Goal: Check status: Check status

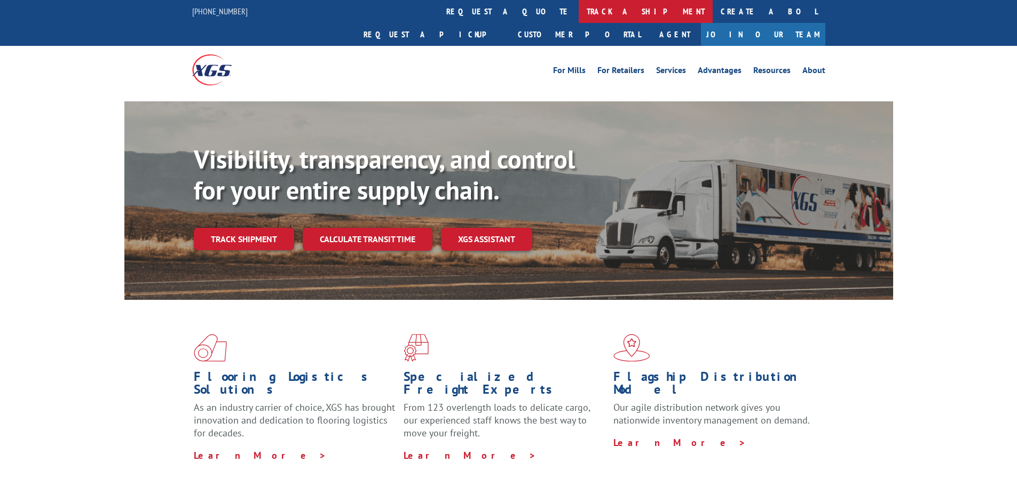
click at [579, 18] on link "track a shipment" at bounding box center [646, 11] width 134 height 23
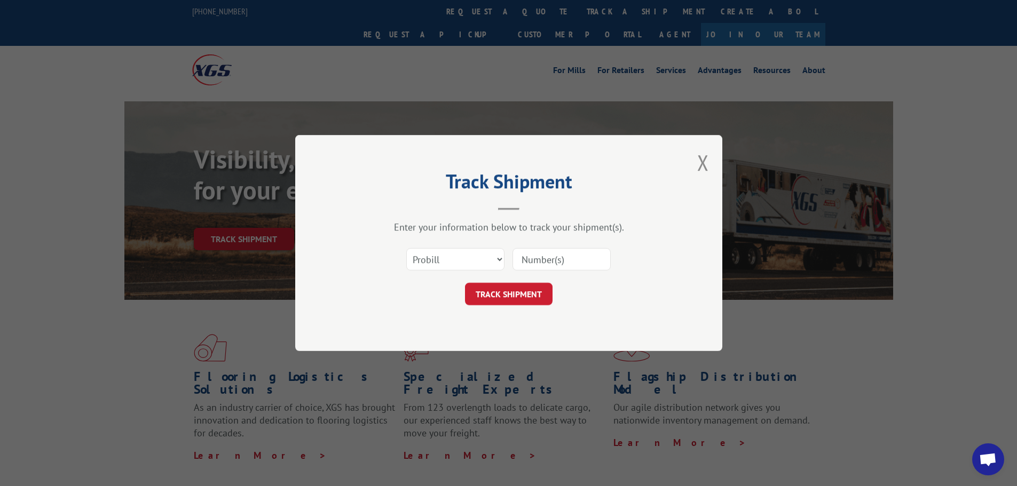
click at [554, 264] on input at bounding box center [561, 259] width 98 height 22
type input "17587209"
click at [524, 297] on button "TRACK SHIPMENT" at bounding box center [509, 294] width 88 height 22
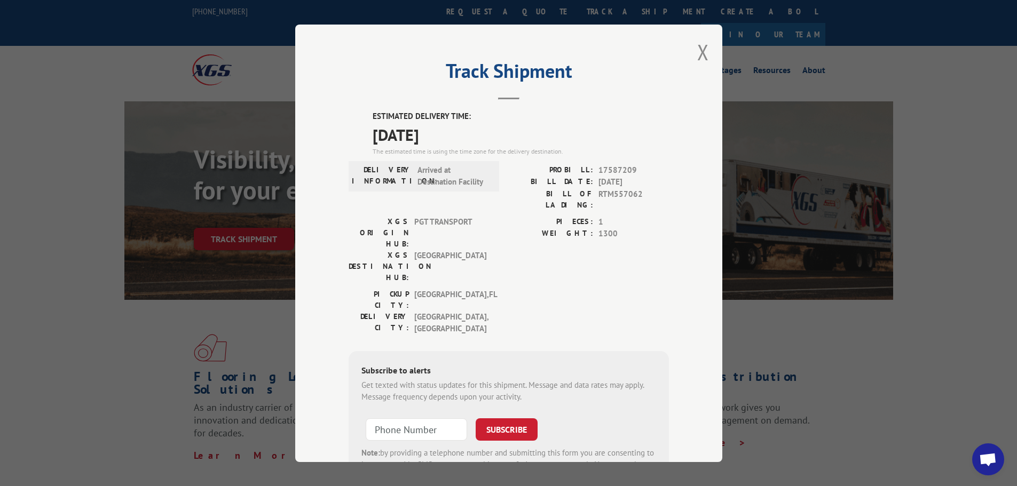
drag, startPoint x: 694, startPoint y: 56, endPoint x: 433, endPoint y: 60, distance: 261.6
click at [697, 56] on button "Close modal" at bounding box center [703, 52] width 12 height 28
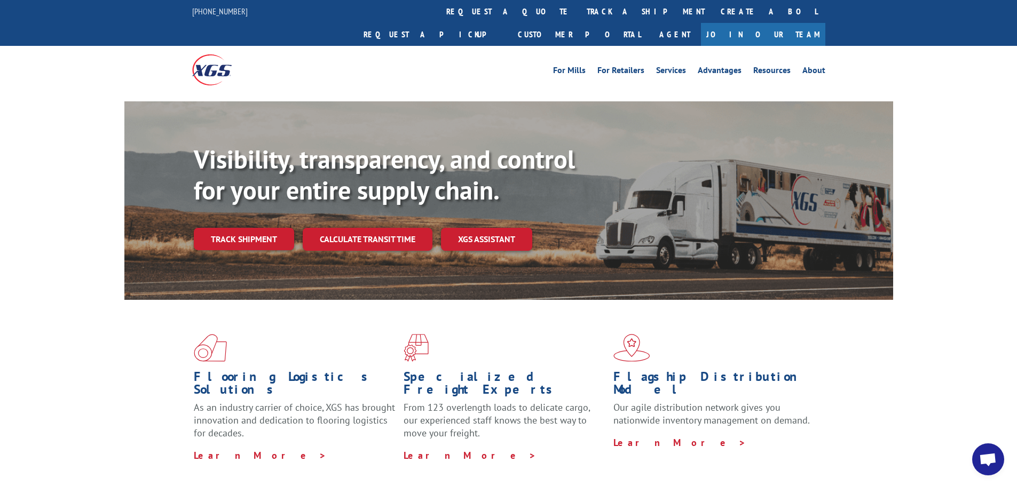
click at [579, 16] on link "track a shipment" at bounding box center [646, 11] width 134 height 23
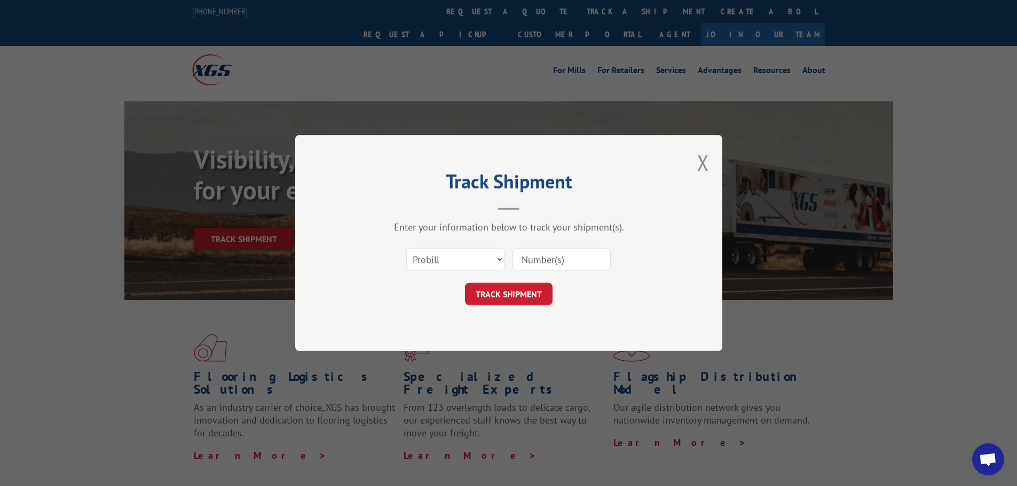
click at [564, 251] on input at bounding box center [561, 259] width 98 height 22
paste input "17587209"
type input "17587209"
click at [515, 293] on button "TRACK SHIPMENT" at bounding box center [509, 294] width 88 height 22
